Goal: Task Accomplishment & Management: Manage account settings

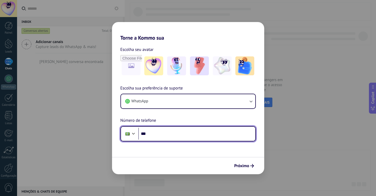
click at [156, 138] on input "***" at bounding box center [196, 134] width 117 height 12
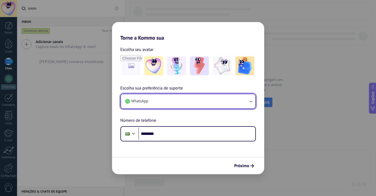
click at [225, 103] on button "WhatsApp" at bounding box center [188, 101] width 134 height 14
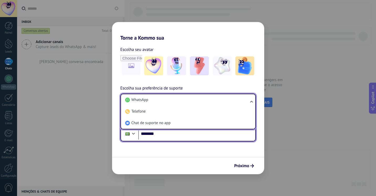
click at [200, 138] on input "********" at bounding box center [196, 134] width 117 height 12
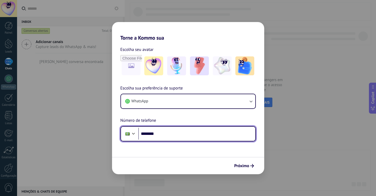
click at [200, 137] on input "********" at bounding box center [196, 134] width 117 height 12
click at [159, 134] on input "**********" at bounding box center [196, 134] width 117 height 12
drag, startPoint x: 159, startPoint y: 134, endPoint x: 183, endPoint y: 136, distance: 24.0
click at [183, 136] on input "**********" at bounding box center [196, 134] width 117 height 12
type input "**********"
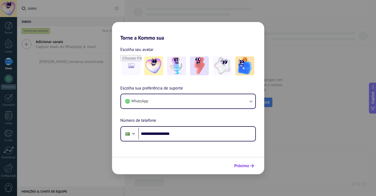
click at [245, 166] on span "Próximo" at bounding box center [241, 166] width 15 height 4
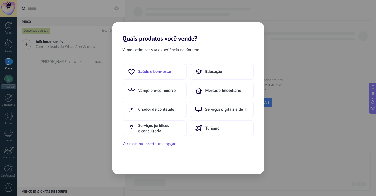
click at [162, 74] on span "Saúde e bem-estar" at bounding box center [154, 71] width 33 height 5
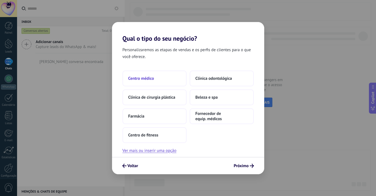
click at [152, 80] on span "Centro médico" at bounding box center [141, 78] width 26 height 5
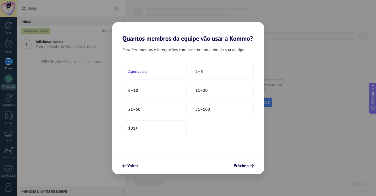
click at [173, 72] on button "Apenas eu" at bounding box center [155, 72] width 64 height 16
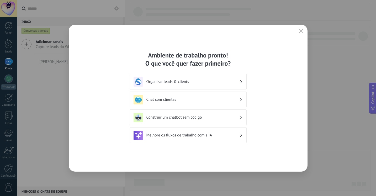
click at [178, 83] on h3 "Organizar leads & clients" at bounding box center [192, 81] width 93 height 5
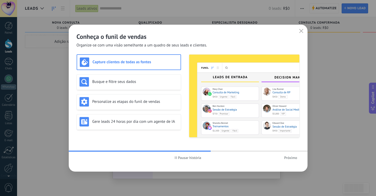
click at [291, 158] on span "Próximo" at bounding box center [290, 158] width 13 height 4
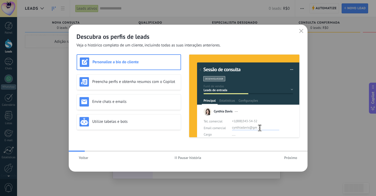
click at [291, 158] on span "Próximo" at bounding box center [290, 158] width 13 height 4
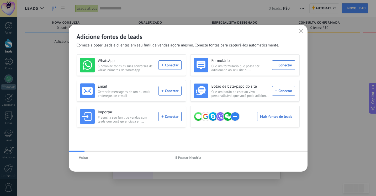
click at [291, 158] on div "Voltar Pausar história" at bounding box center [188, 158] width 239 height 12
click at [302, 30] on icon "button" at bounding box center [301, 31] width 4 height 4
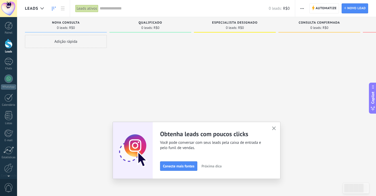
scroll to position [22, 0]
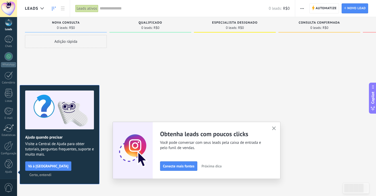
click at [274, 129] on icon "button" at bounding box center [274, 129] width 4 height 4
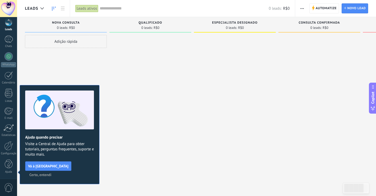
click at [8, 10] on div at bounding box center [8, 8] width 17 height 17
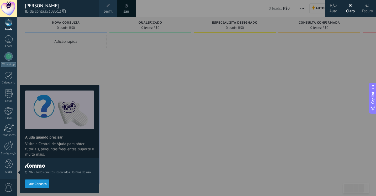
scroll to position [18, 0]
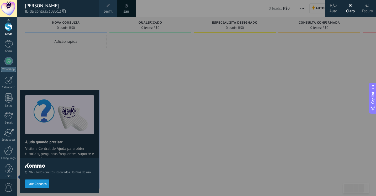
click at [149, 93] on div at bounding box center [205, 98] width 376 height 196
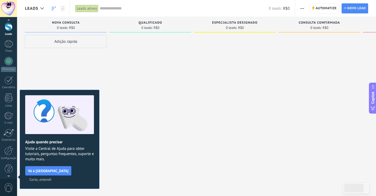
scroll to position [0, 0]
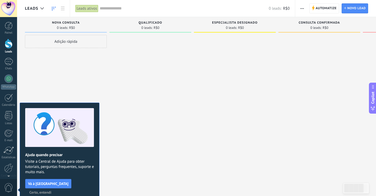
click at [304, 8] on button "button" at bounding box center [302, 8] width 8 height 10
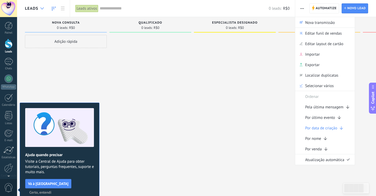
click at [43, 8] on use at bounding box center [41, 8] width 3 height 2
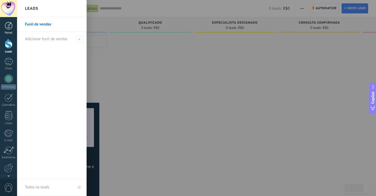
click at [12, 26] on div at bounding box center [9, 26] width 8 height 8
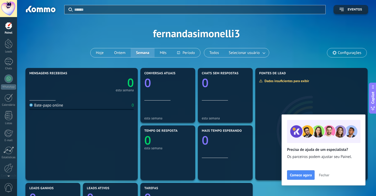
click at [35, 11] on div at bounding box center [40, 10] width 34 height 9
click at [41, 12] on div at bounding box center [40, 10] width 34 height 9
click at [42, 11] on div at bounding box center [40, 10] width 34 height 9
click at [8, 46] on div at bounding box center [9, 44] width 8 height 10
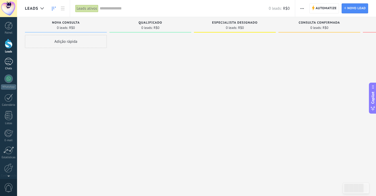
click at [6, 61] on div at bounding box center [8, 62] width 8 height 8
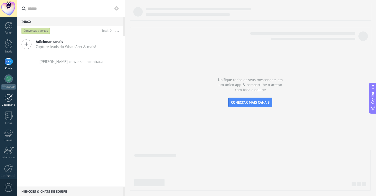
click at [8, 94] on div at bounding box center [8, 98] width 8 height 8
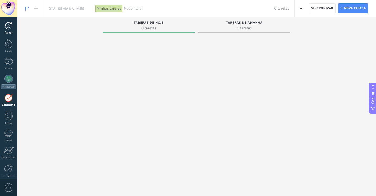
click at [7, 26] on div at bounding box center [9, 26] width 8 height 8
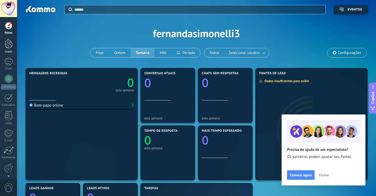
click at [12, 43] on div at bounding box center [9, 44] width 8 height 10
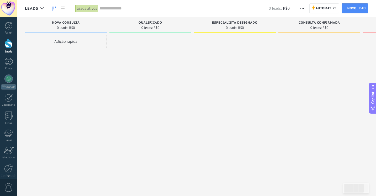
drag, startPoint x: 62, startPoint y: 10, endPoint x: 63, endPoint y: 6, distance: 4.6
click at [62, 10] on link at bounding box center [62, 8] width 9 height 10
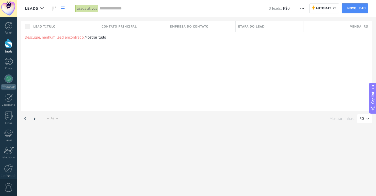
click at [61, 8] on use at bounding box center [63, 9] width 4 height 4
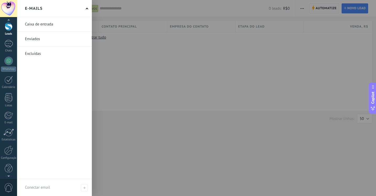
scroll to position [22, 0]
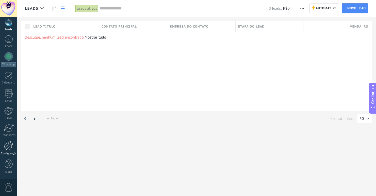
click at [9, 146] on div at bounding box center [8, 145] width 9 height 9
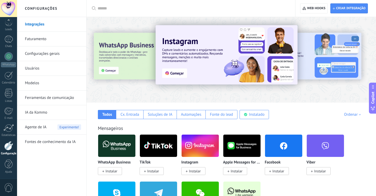
click at [44, 40] on link "Faturamento" at bounding box center [53, 39] width 56 height 15
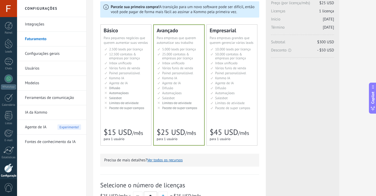
scroll to position [43, 0]
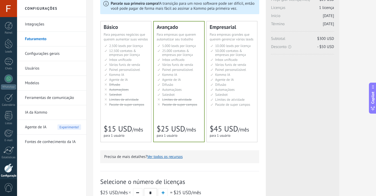
click at [127, 127] on span "$15 USD" at bounding box center [118, 129] width 28 height 10
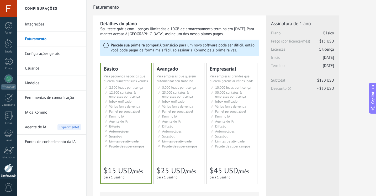
scroll to position [0, 0]
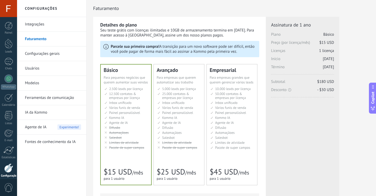
drag, startPoint x: 103, startPoint y: 25, endPoint x: 218, endPoint y: 36, distance: 115.5
click at [218, 36] on div "Detalhes do plano Seu teste grátis com licenças ilimitadas e 10GB de armazename…" at bounding box center [179, 30] width 159 height 16
click at [216, 36] on div "Seu teste grátis com licenças ilimitadas e 10GB de armazenamento termina em 16/…" at bounding box center [179, 33] width 159 height 10
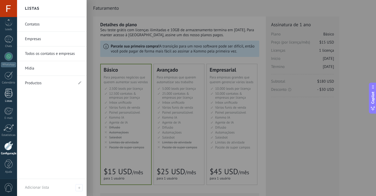
click at [8, 93] on div at bounding box center [9, 93] width 8 height 9
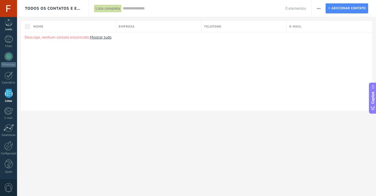
click at [7, 27] on link "Leads" at bounding box center [8, 24] width 17 height 15
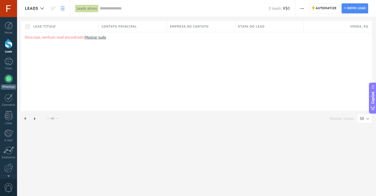
click at [10, 79] on div at bounding box center [8, 79] width 8 height 8
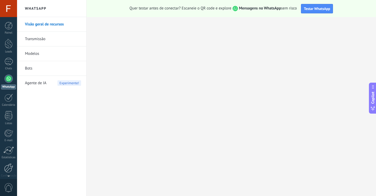
click at [8, 167] on div at bounding box center [8, 168] width 9 height 9
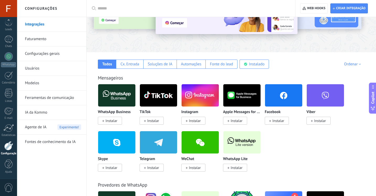
scroll to position [51, 0]
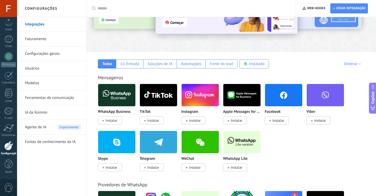
click at [46, 55] on link "Configurações gerais" at bounding box center [53, 53] width 56 height 15
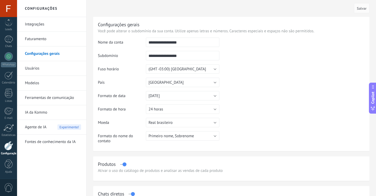
click at [44, 68] on link "Usuários" at bounding box center [53, 68] width 56 height 15
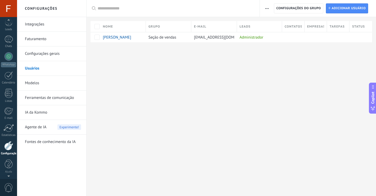
scroll to position [14, 0]
click at [9, 9] on div at bounding box center [8, 8] width 17 height 17
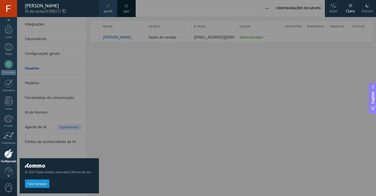
click at [127, 8] on span at bounding box center [127, 6] width 6 height 6
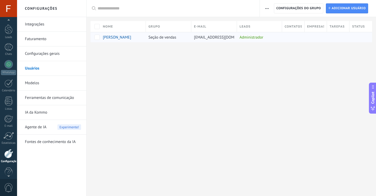
scroll to position [22, 0]
